Goal: Find specific page/section: Find specific page/section

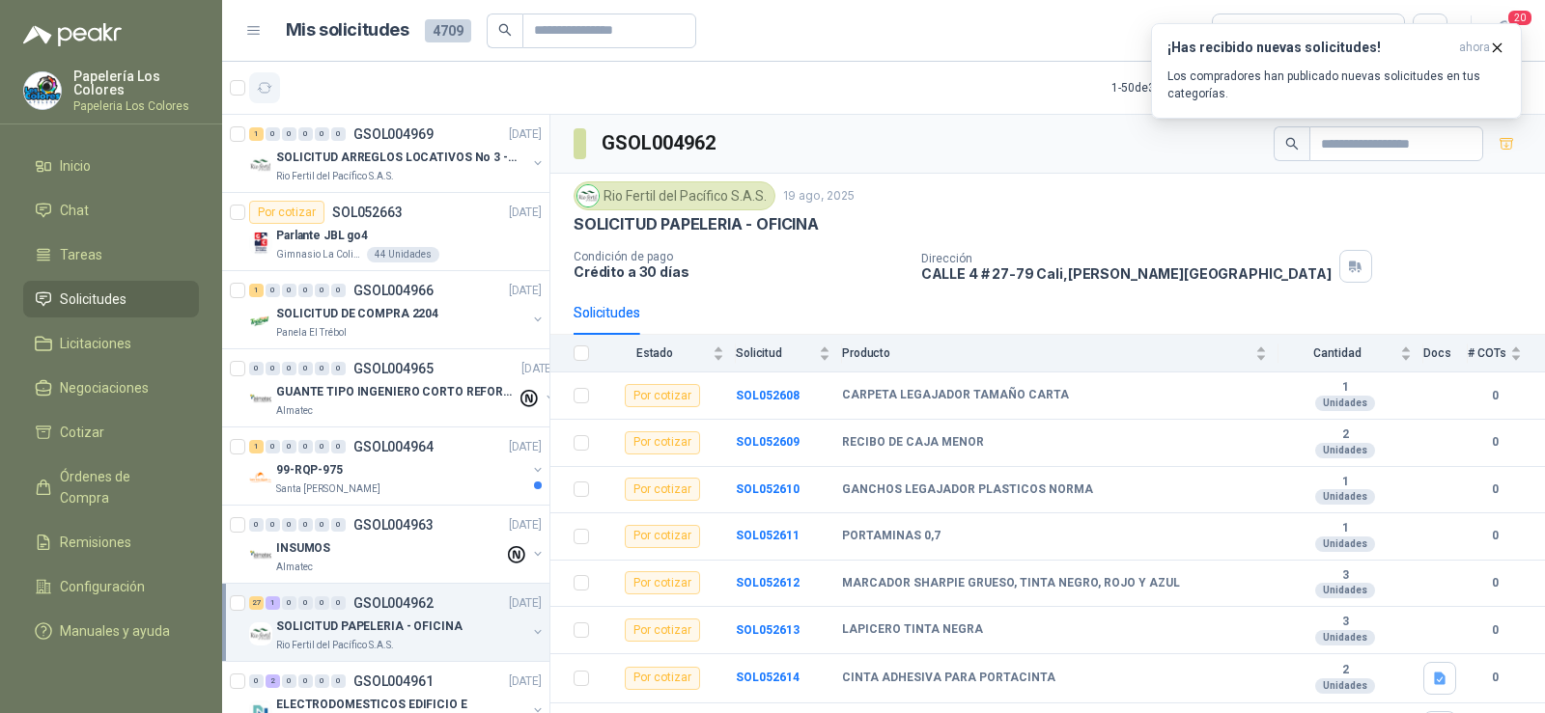
click at [270, 88] on icon "button" at bounding box center [265, 88] width 16 height 16
click at [1484, 43] on span "ahora" at bounding box center [1474, 48] width 31 height 16
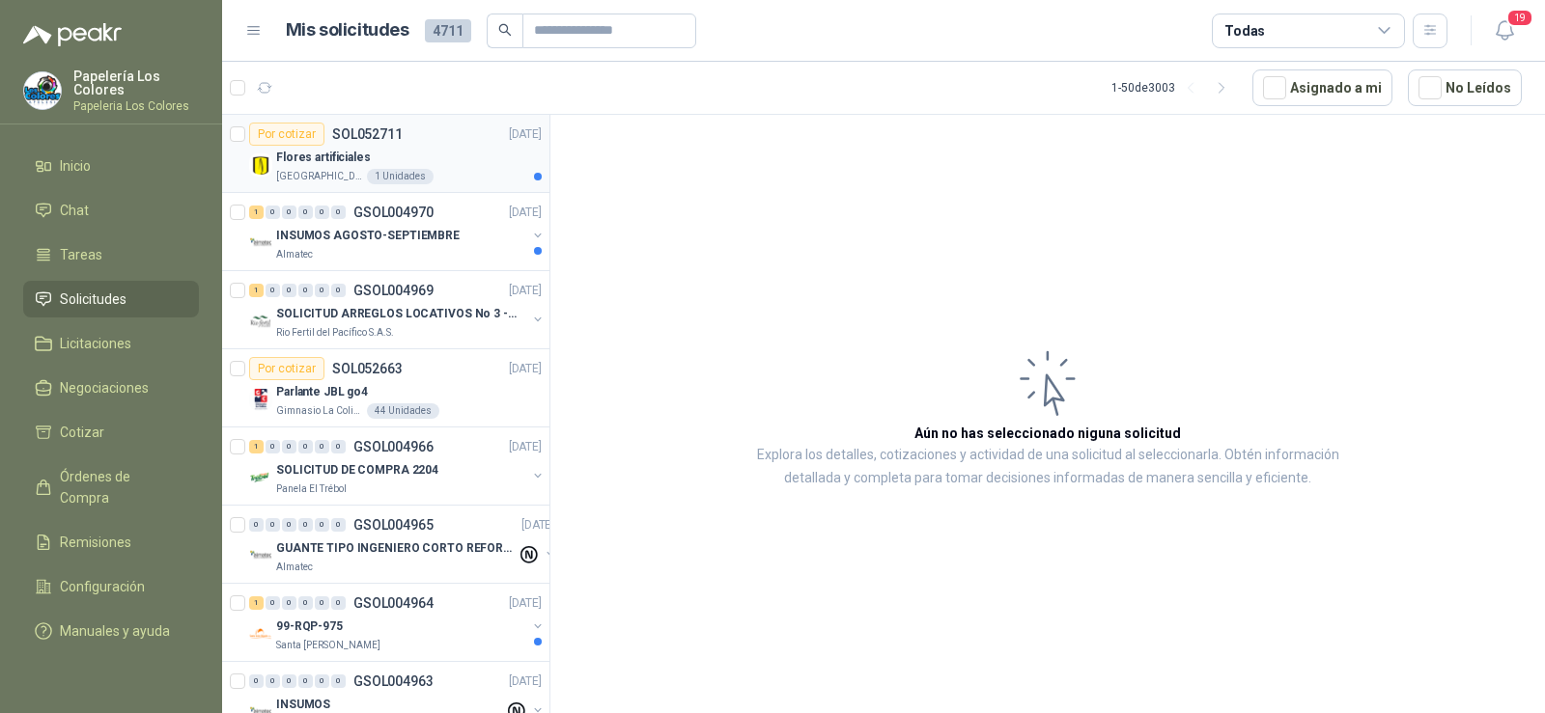
click at [309, 174] on p "[GEOGRAPHIC_DATA]" at bounding box center [319, 176] width 87 height 15
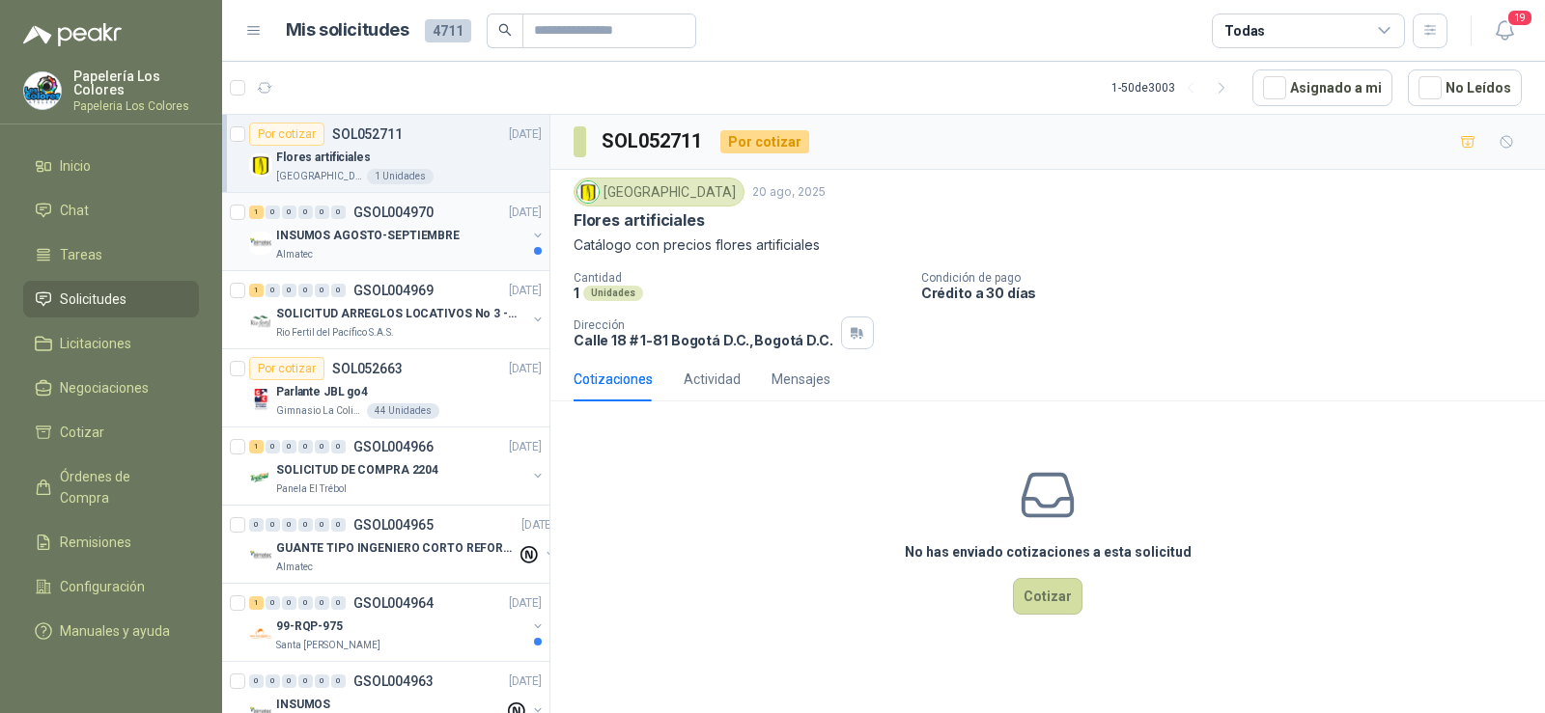
click at [313, 238] on p "INSUMOS AGOSTO-SEPTIEMBRE" at bounding box center [367, 236] width 183 height 18
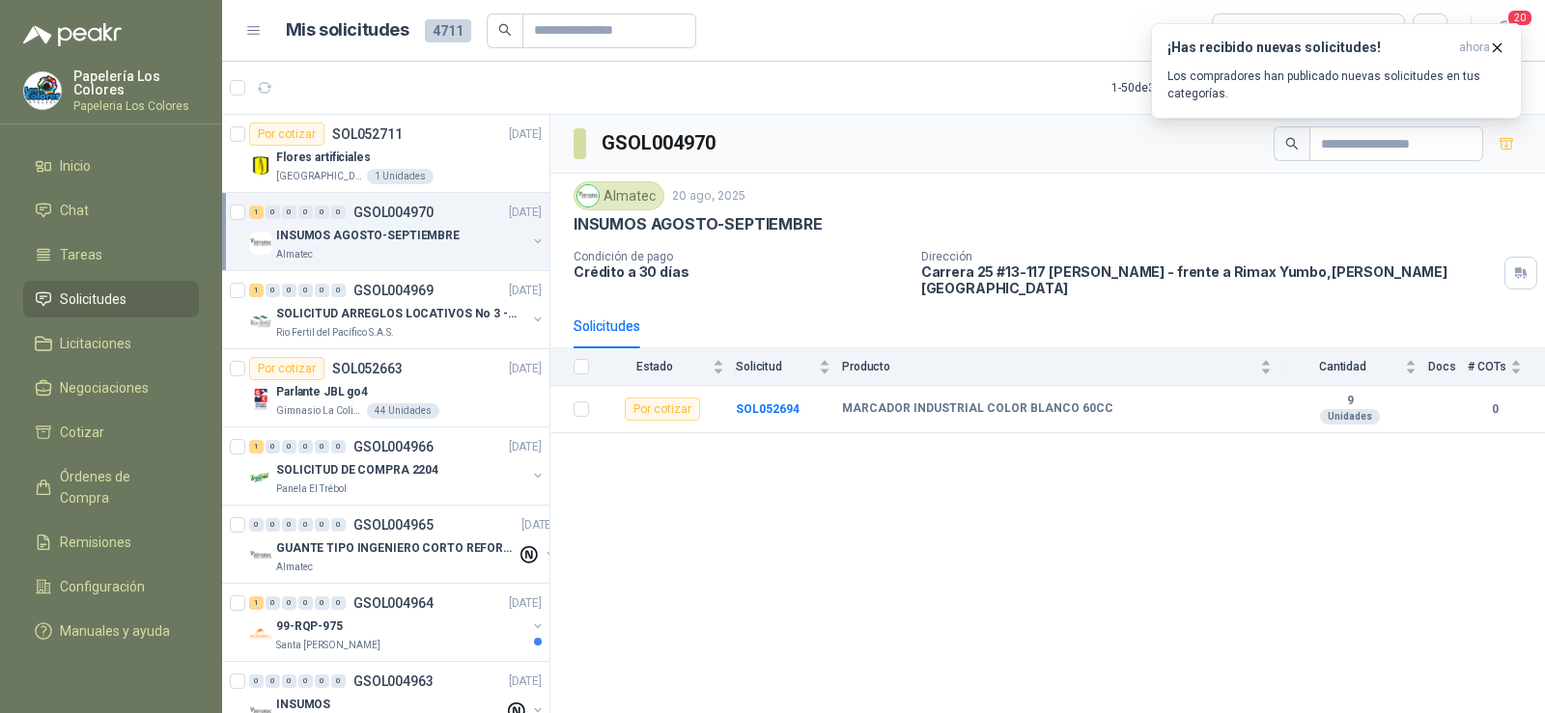
click at [352, 241] on p "INSUMOS AGOSTO-SEPTIEMBRE" at bounding box center [367, 236] width 183 height 18
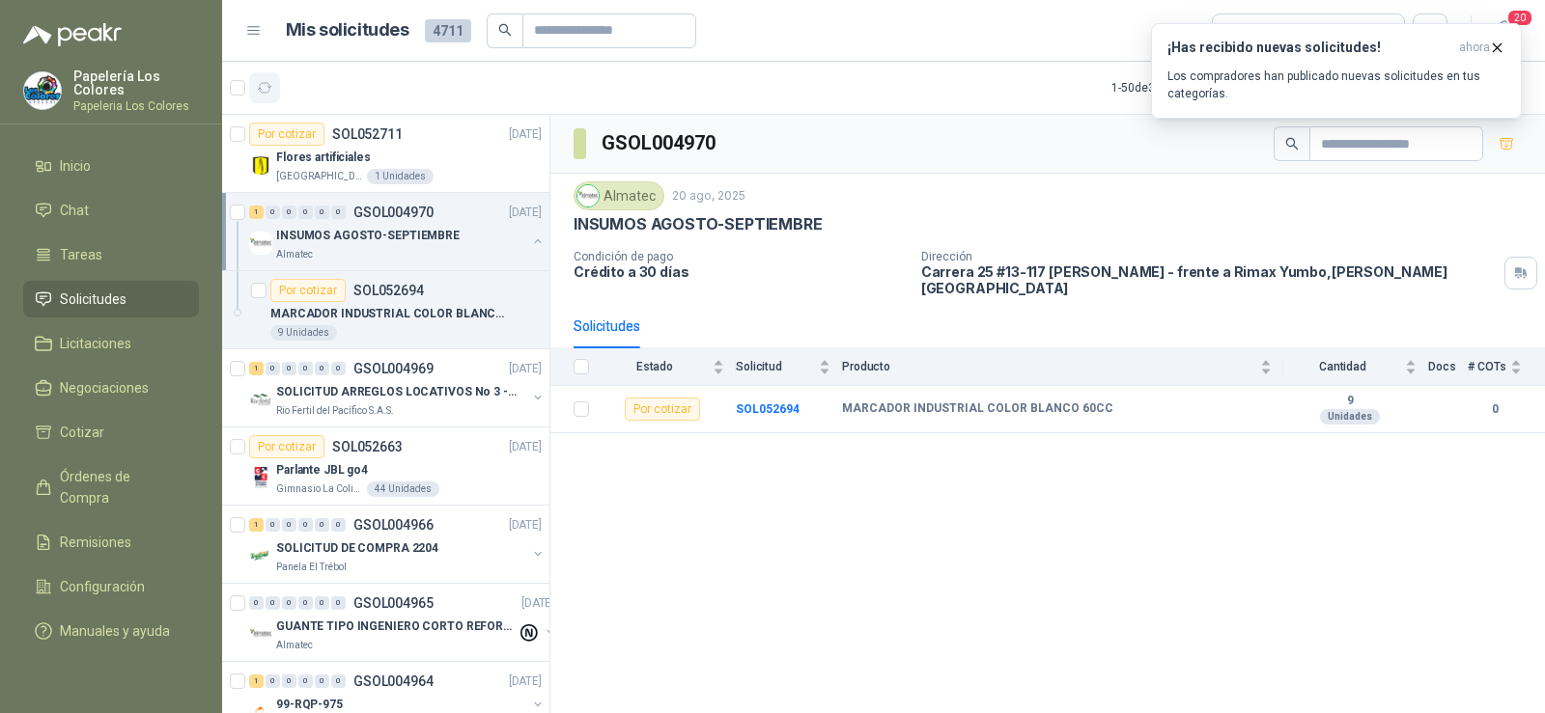
click at [256, 97] on button "button" at bounding box center [264, 87] width 31 height 31
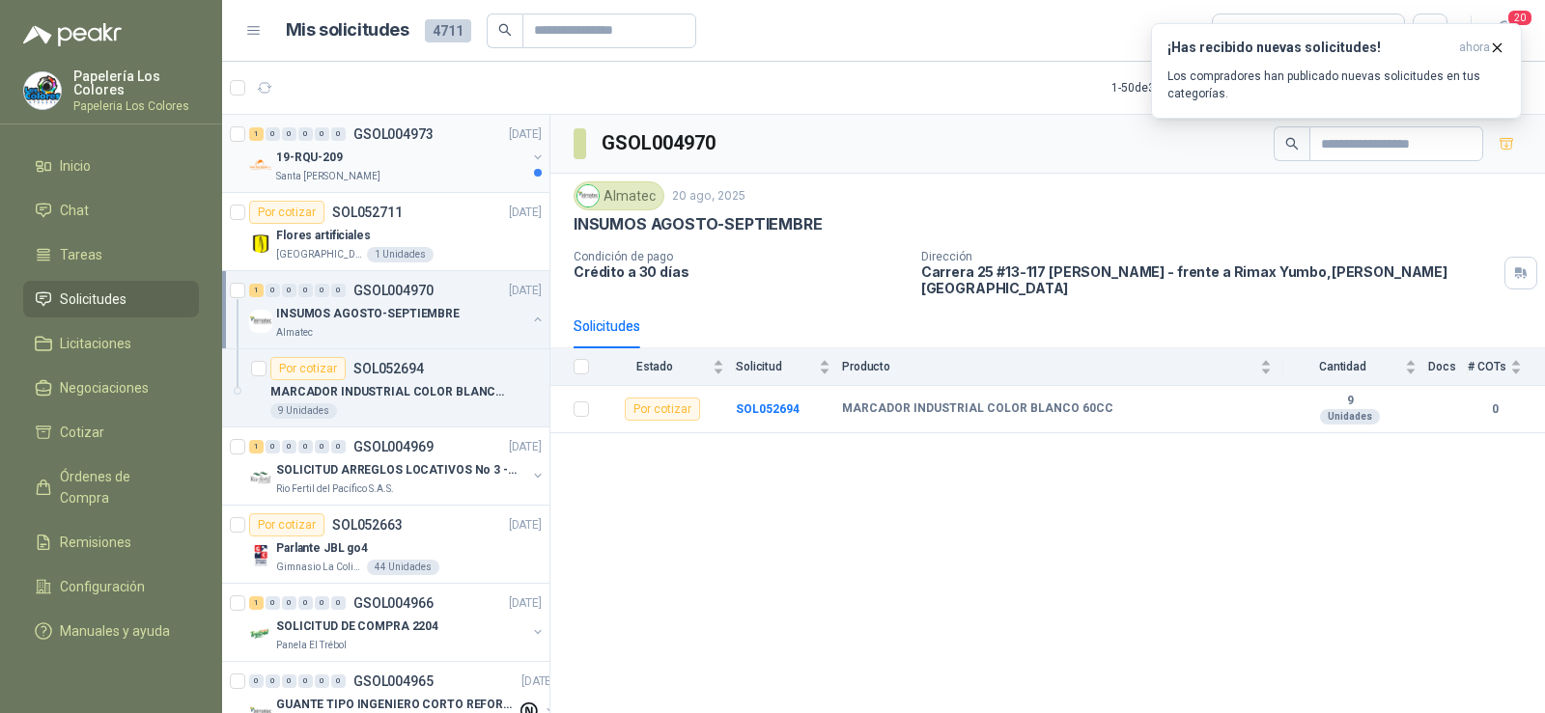
click at [345, 160] on div "19-RQU-209" at bounding box center [401, 157] width 250 height 23
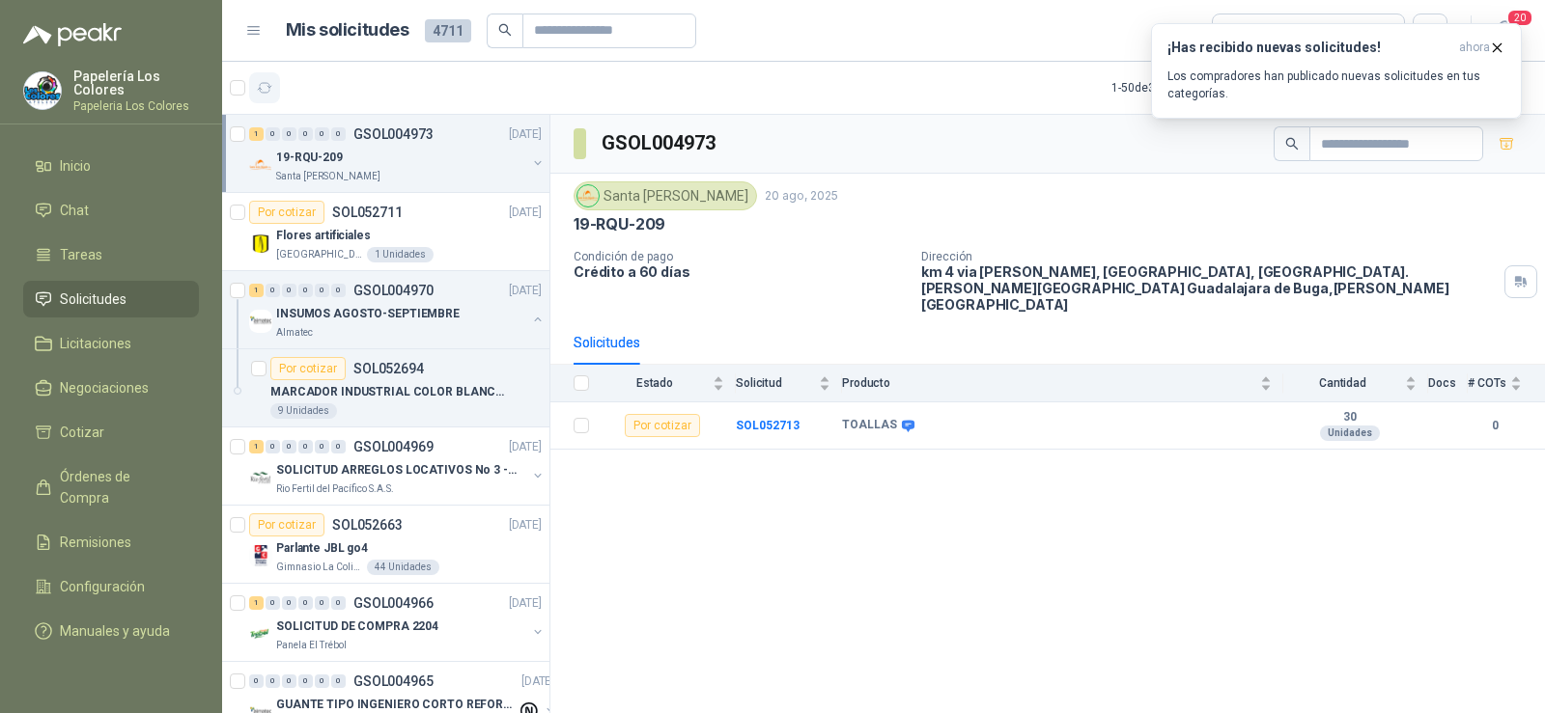
click at [262, 88] on icon "button" at bounding box center [265, 88] width 16 height 16
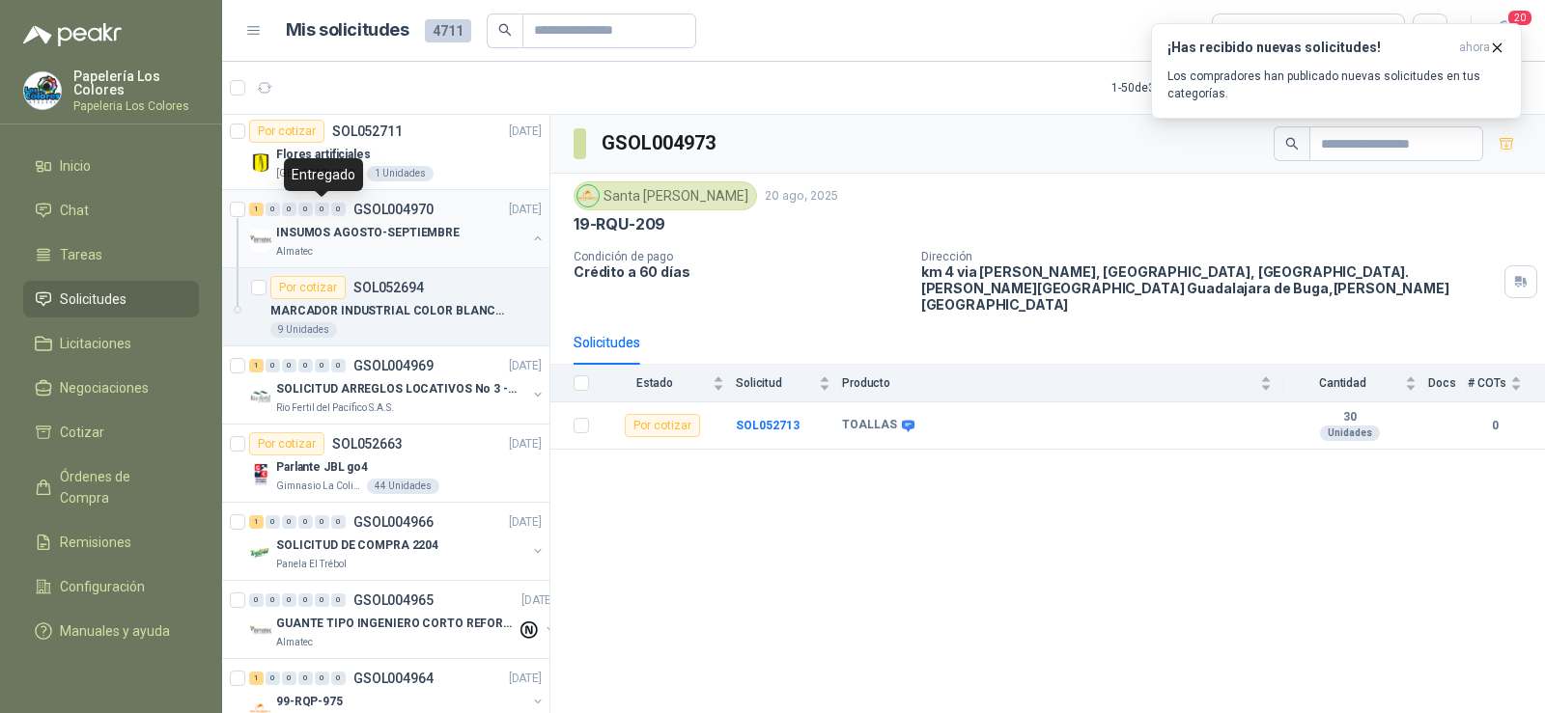
scroll to position [193, 0]
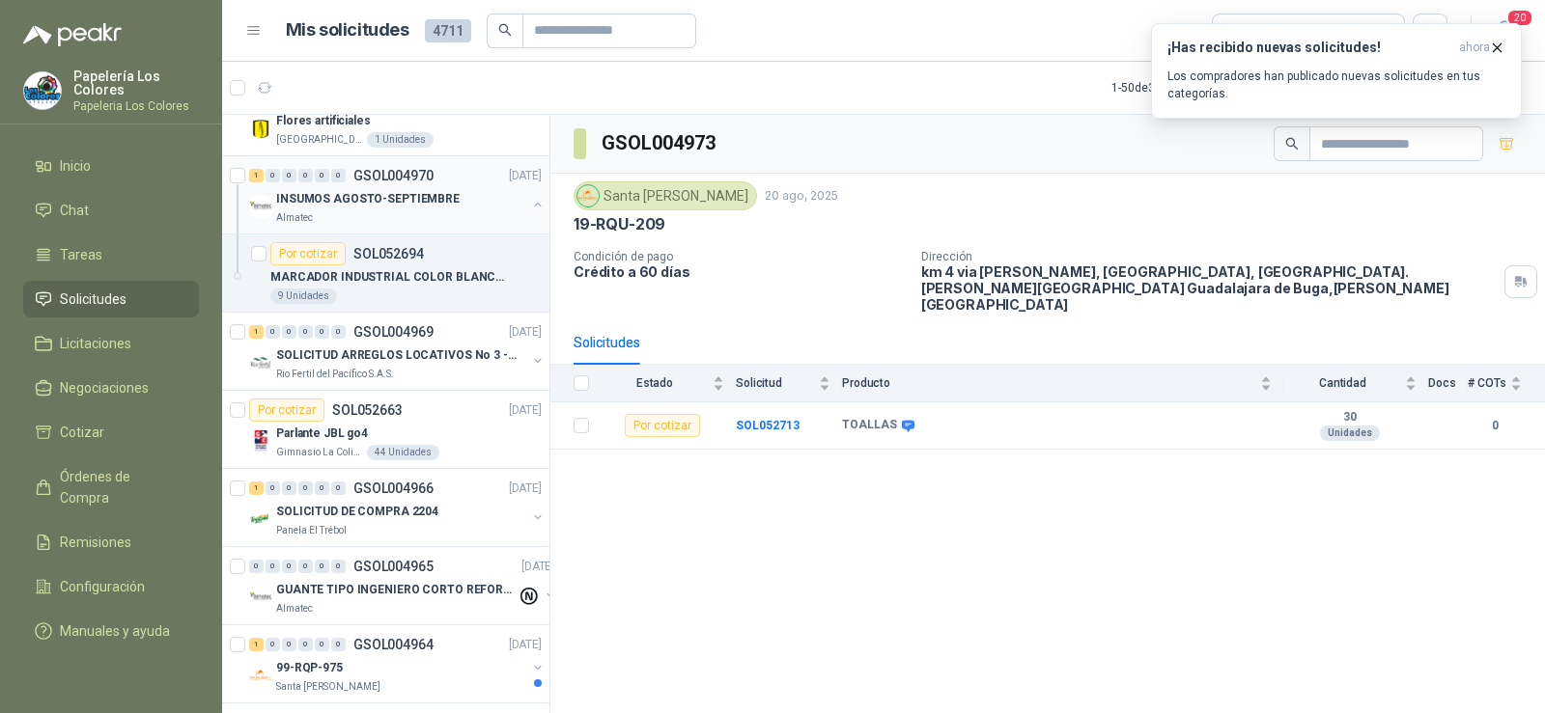
click at [326, 210] on div "Almatec" at bounding box center [401, 217] width 250 height 15
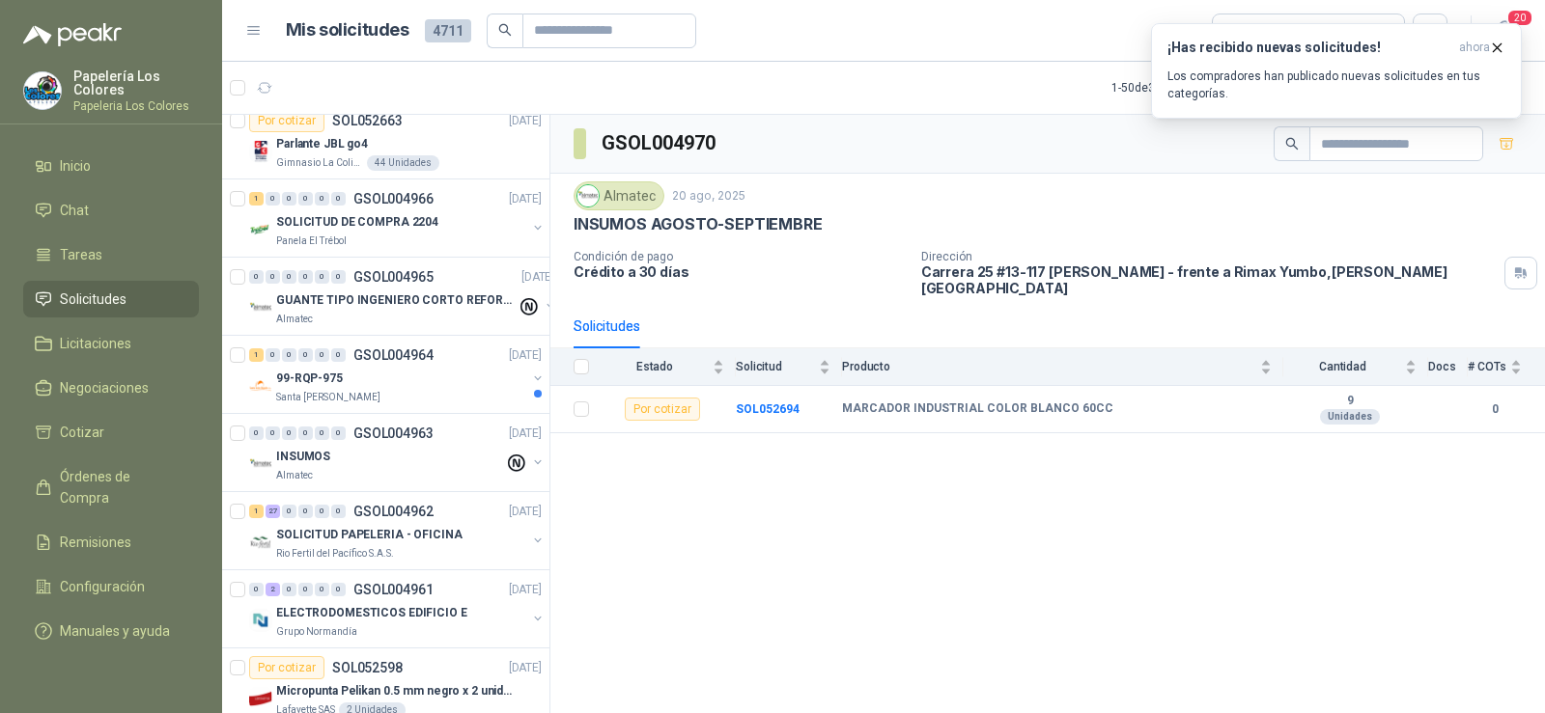
scroll to position [579, 0]
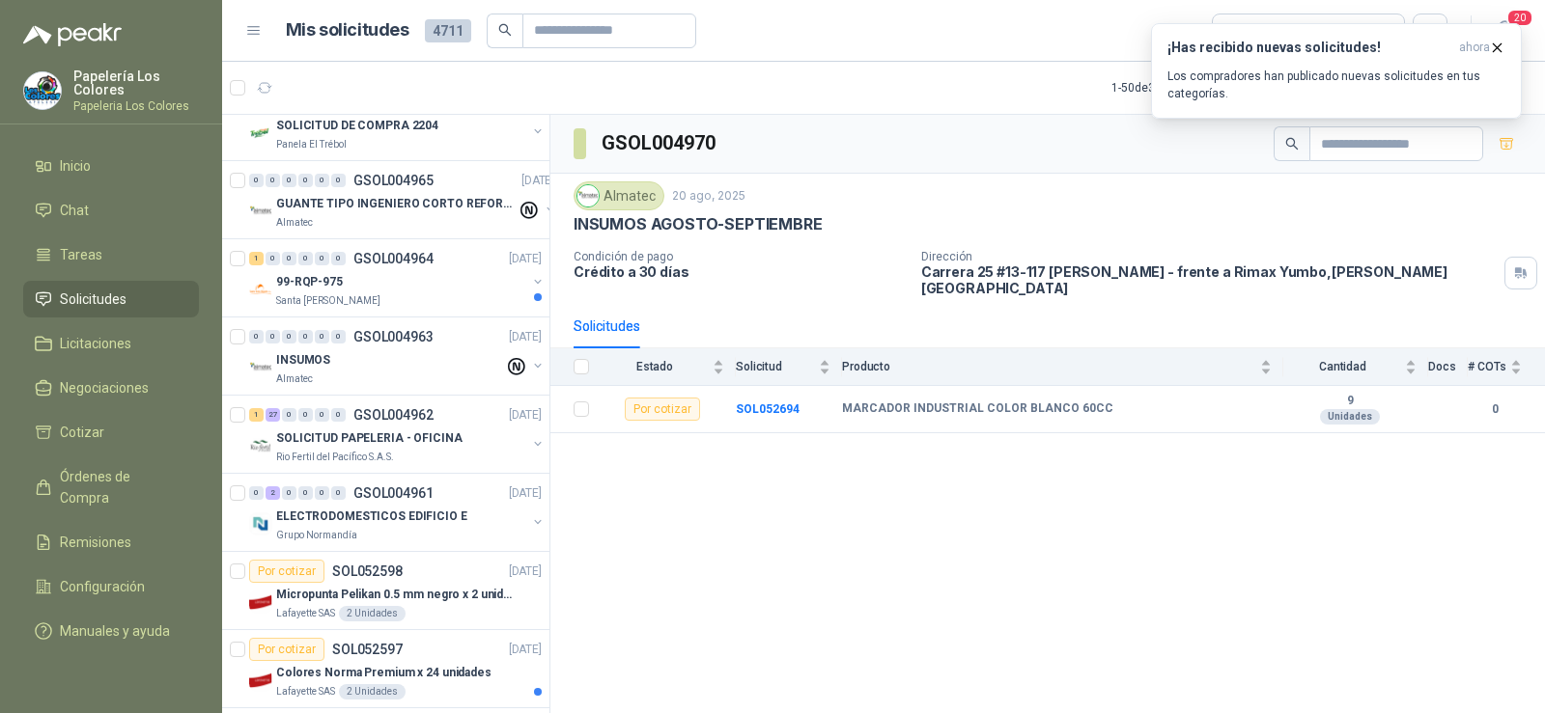
click at [359, 288] on div "99-RQP-975" at bounding box center [401, 281] width 250 height 23
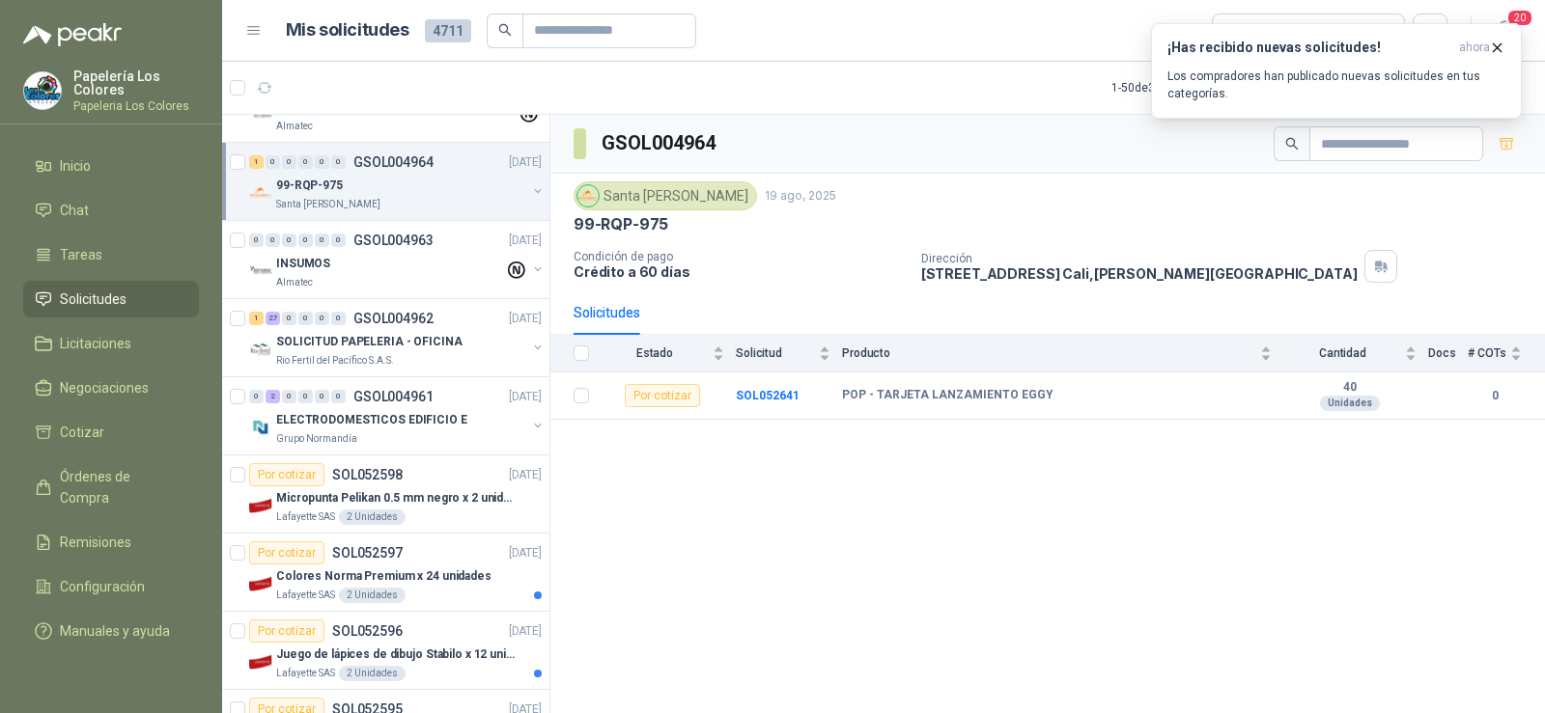
scroll to position [772, 0]
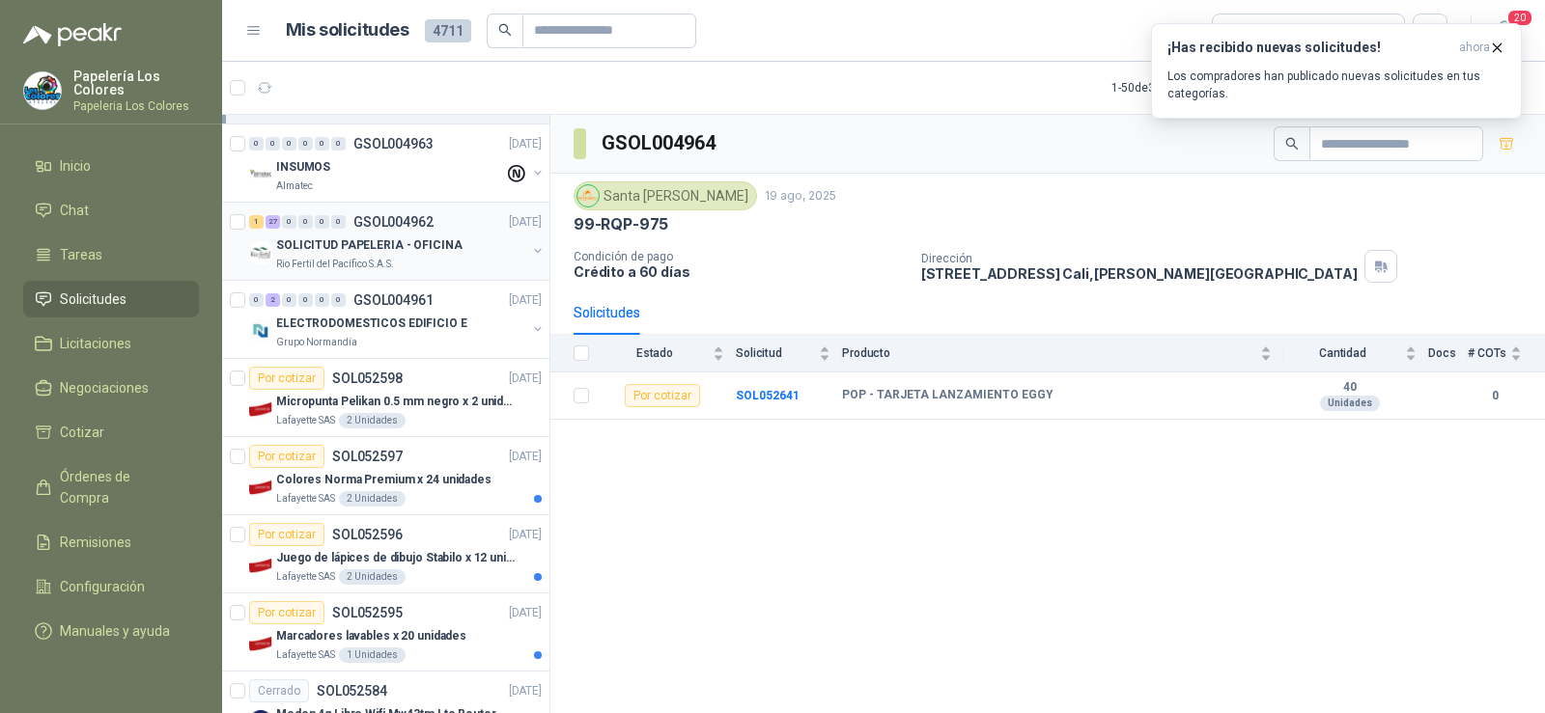
click at [342, 257] on p "Rio Fertil del Pacífico S.A.S." at bounding box center [335, 264] width 118 height 15
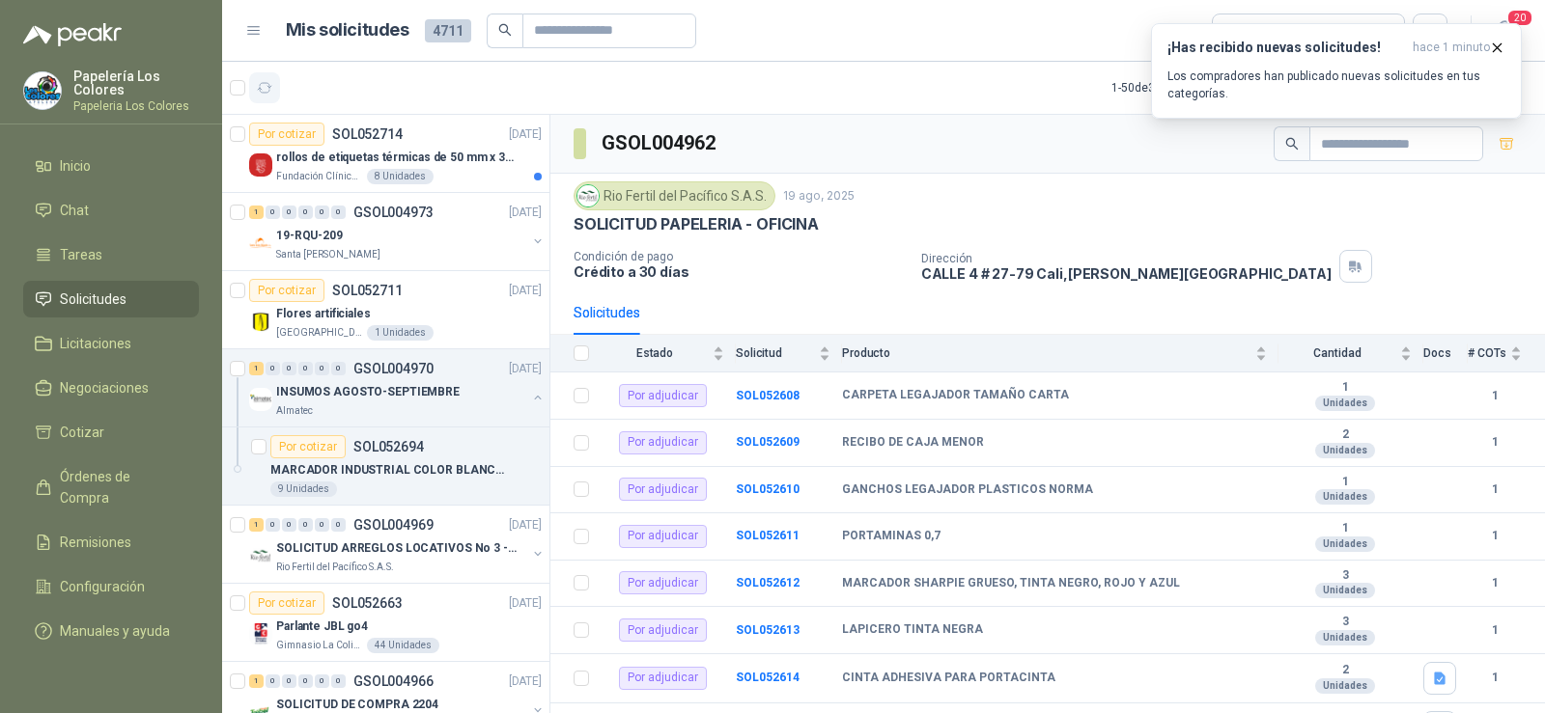
click at [269, 89] on icon "button" at bounding box center [265, 88] width 16 height 16
